Goal: Task Accomplishment & Management: Manage account settings

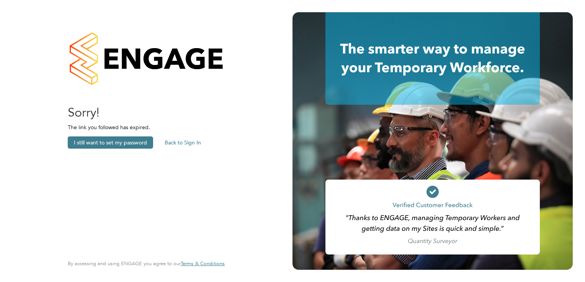
click at [181, 144] on button "Back to Sign In" at bounding box center [182, 143] width 49 height 12
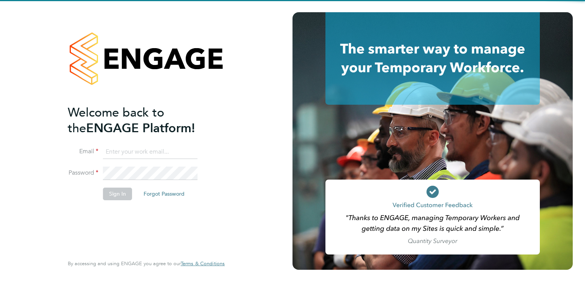
type input "accounts@jdr.co.uk"
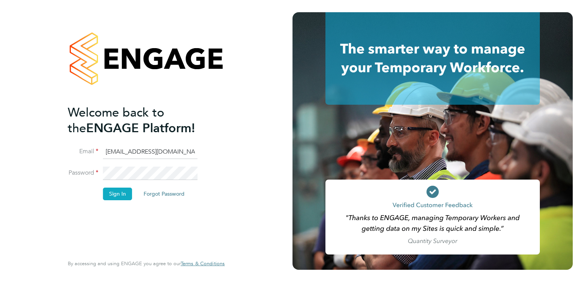
click at [118, 192] on button "Sign In" at bounding box center [117, 194] width 29 height 12
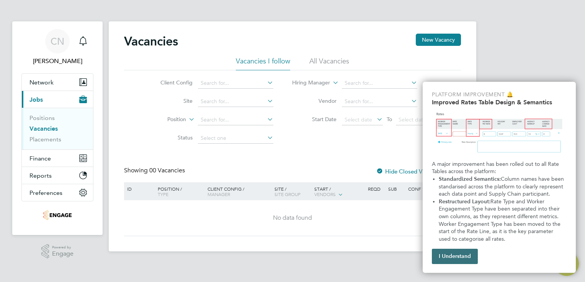
click at [460, 260] on button "I Understand" at bounding box center [455, 256] width 46 height 15
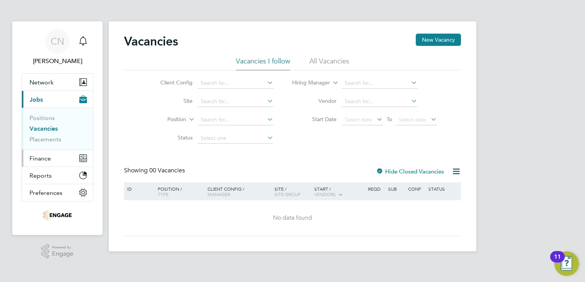
click at [38, 157] on span "Finance" at bounding box center [39, 158] width 21 height 7
click at [41, 158] on span "Finance" at bounding box center [39, 158] width 21 height 7
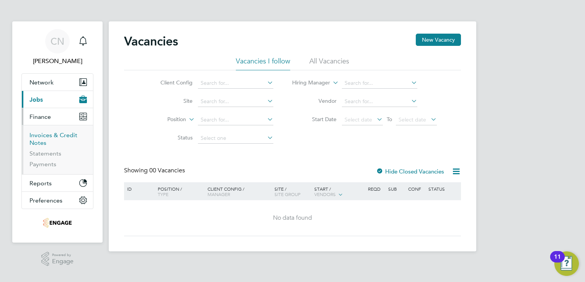
click at [38, 137] on link "Invoices & Credit Notes" at bounding box center [53, 139] width 48 height 15
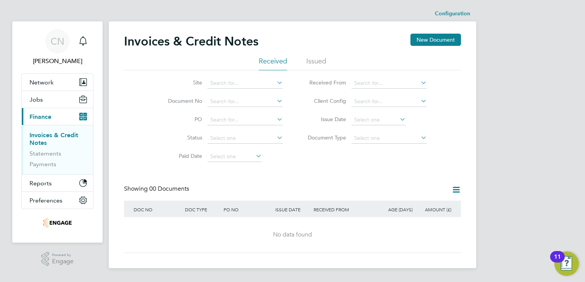
click at [313, 60] on li "Issued" at bounding box center [316, 64] width 20 height 14
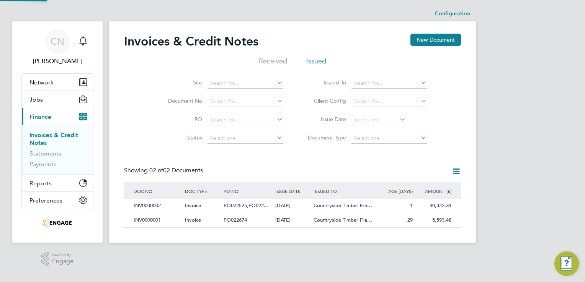
scroll to position [15, 65]
click at [250, 219] on div "PO022674" at bounding box center [247, 221] width 51 height 14
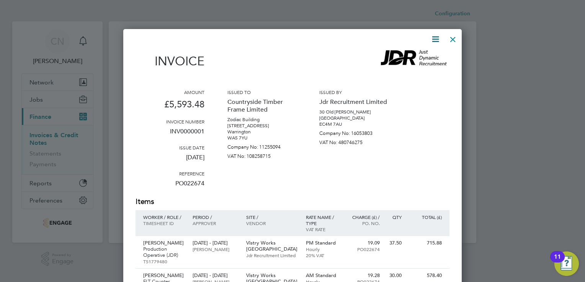
click at [454, 40] on div at bounding box center [453, 38] width 14 height 14
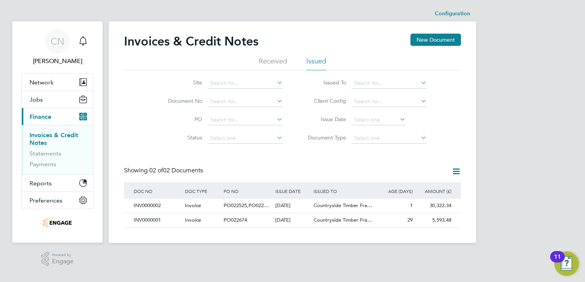
click at [132, 122] on div "Site Document No PO Status Paid Date Issued To Received From Client Config Issu…" at bounding box center [292, 108] width 337 height 77
click at [47, 154] on link "Statements" at bounding box center [45, 153] width 32 height 7
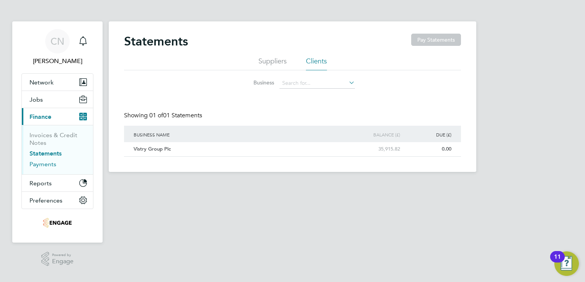
click at [37, 163] on link "Payments" at bounding box center [42, 164] width 27 height 7
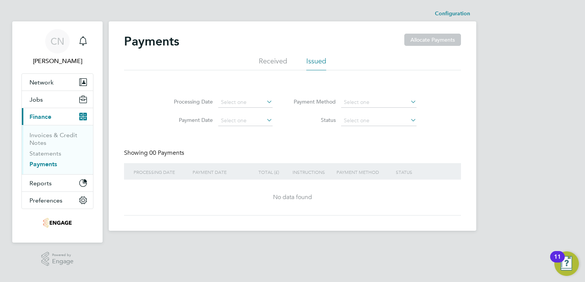
click at [317, 59] on li "Issued" at bounding box center [316, 64] width 20 height 14
click at [269, 63] on li "Received" at bounding box center [273, 64] width 28 height 14
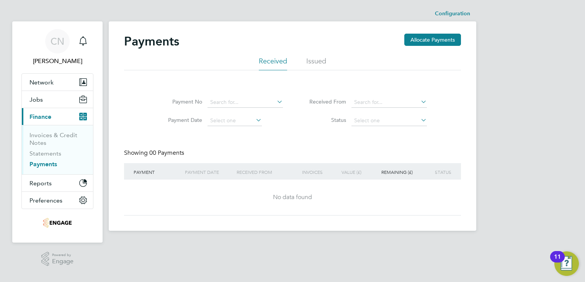
click at [299, 59] on ul "Received Issued" at bounding box center [292, 64] width 337 height 14
click at [306, 60] on ul "Received Issued" at bounding box center [292, 64] width 337 height 14
click at [325, 57] on li "Issued" at bounding box center [316, 64] width 20 height 14
